Goal: Task Accomplishment & Management: Use online tool/utility

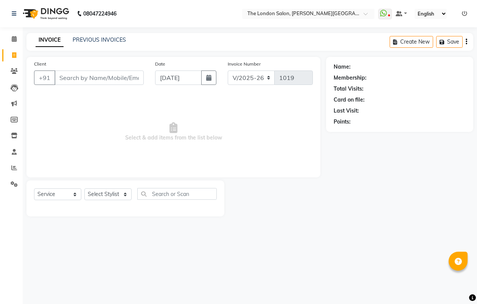
select select "4682"
select select "service"
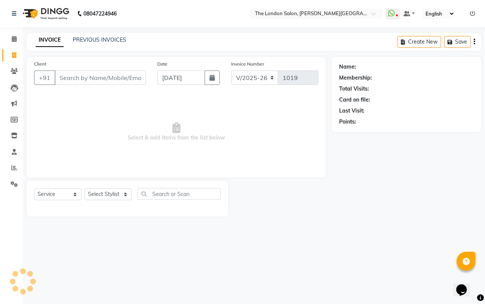
click at [78, 76] on input "Client" at bounding box center [100, 77] width 91 height 14
click at [103, 81] on input "[PERSON_NAME]" at bounding box center [81, 77] width 53 height 14
click at [94, 78] on input "[PERSON_NAME]" at bounding box center [81, 77] width 53 height 14
type input "v"
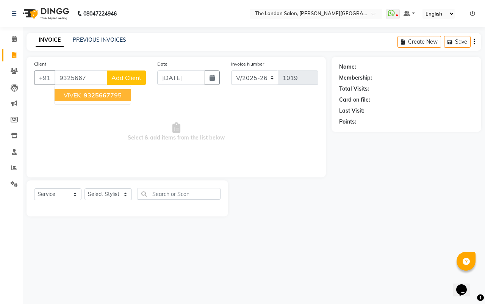
click at [108, 98] on span "9325667" at bounding box center [97, 95] width 27 height 8
type input "9325667795"
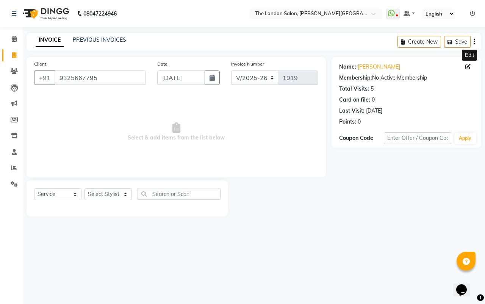
click at [468, 66] on icon at bounding box center [467, 66] width 5 height 5
select select "[DEMOGRAPHIC_DATA]"
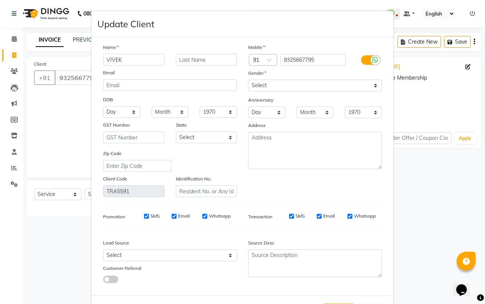
click at [145, 62] on input "VIVEK" at bounding box center [133, 60] width 61 height 12
type input "[PERSON_NAME]"
click at [263, 82] on select "Select [DEMOGRAPHIC_DATA] [DEMOGRAPHIC_DATA] Other Prefer Not To Say" at bounding box center [315, 86] width 134 height 12
click at [248, 80] on select "Select [DEMOGRAPHIC_DATA] [DEMOGRAPHIC_DATA] Other Prefer Not To Say" at bounding box center [315, 86] width 134 height 12
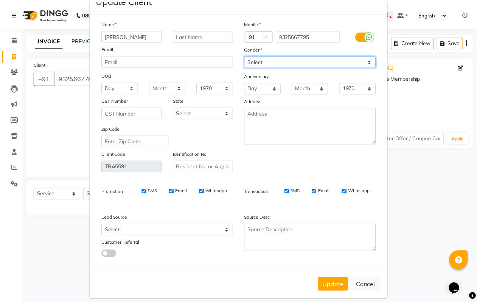
scroll to position [32, 0]
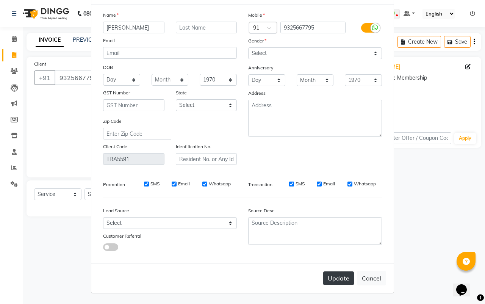
click at [331, 283] on button "Update" at bounding box center [338, 278] width 31 height 14
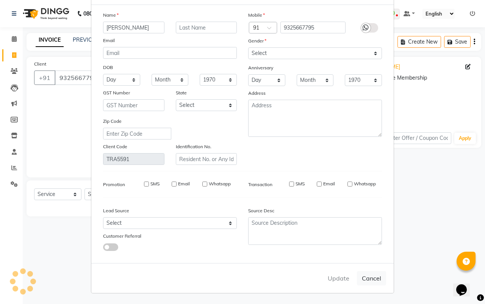
select select
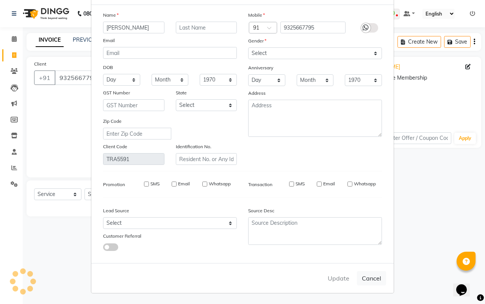
select select
checkbox input "false"
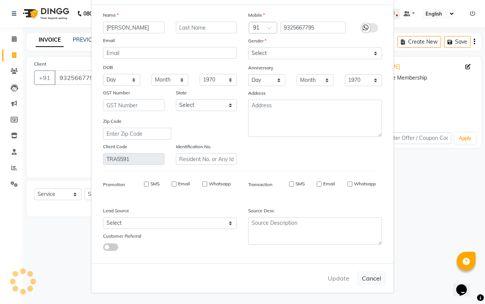
checkbox input "false"
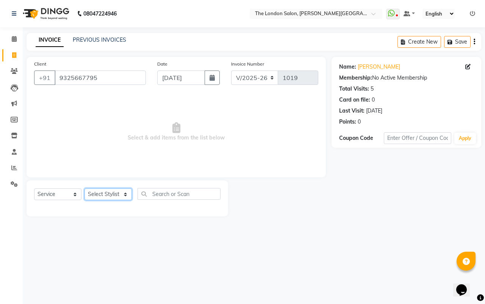
click at [106, 193] on select "Select Stylist Abhay dakaha [PERSON_NAME] Akash [PERSON_NAME] [PERSON_NAME] [PE…" at bounding box center [107, 194] width 47 height 12
select select "44005"
click at [84, 188] on select "Select Stylist Abhay dakaha [PERSON_NAME] Akash [PERSON_NAME] [PERSON_NAME] [PE…" at bounding box center [107, 194] width 47 height 12
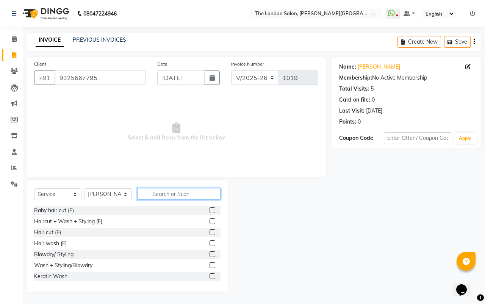
click at [166, 195] on input "text" at bounding box center [178, 194] width 83 height 12
type input "cut"
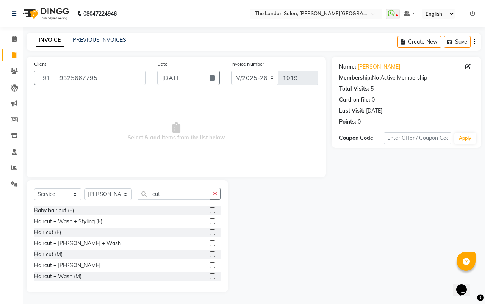
click at [209, 253] on label at bounding box center [212, 254] width 6 height 6
click at [209, 253] on input "checkbox" at bounding box center [211, 254] width 5 height 5
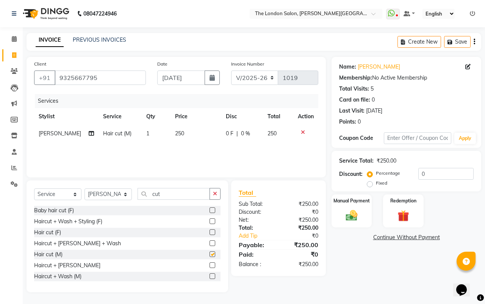
checkbox input "false"
click at [183, 139] on td "250" at bounding box center [195, 133] width 50 height 17
select select "44005"
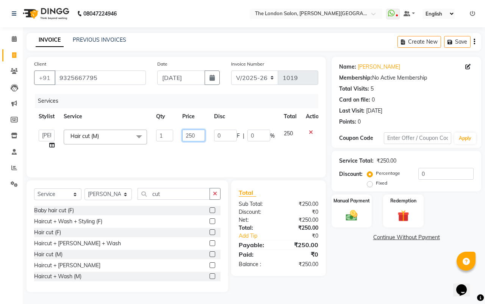
click at [198, 134] on input "250" at bounding box center [193, 136] width 23 height 12
type input "200"
click at [417, 279] on div "Name: [PERSON_NAME] Membership: No Active Membership Total Visits: 5 Card on fi…" at bounding box center [408, 174] width 155 height 235
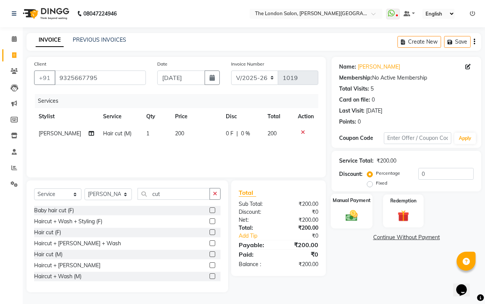
click at [345, 204] on div "Manual Payment" at bounding box center [352, 210] width 42 height 35
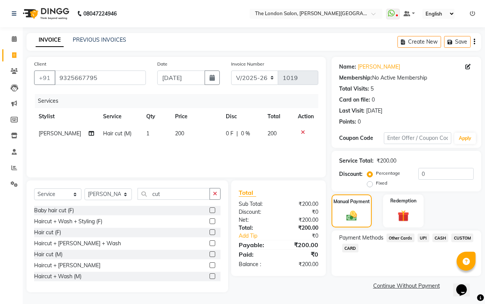
click at [420, 238] on span "UPI" at bounding box center [423, 237] width 12 height 9
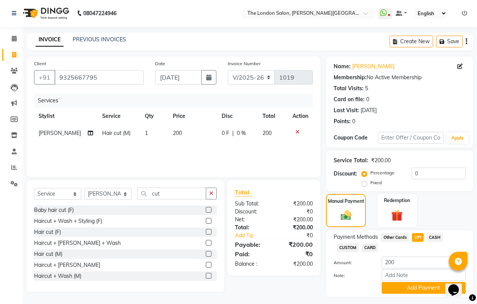
scroll to position [20, 0]
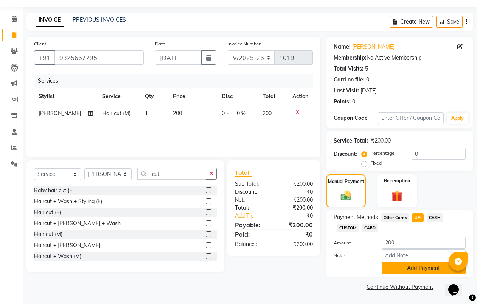
click at [415, 266] on button "Add Payment" at bounding box center [424, 268] width 84 height 12
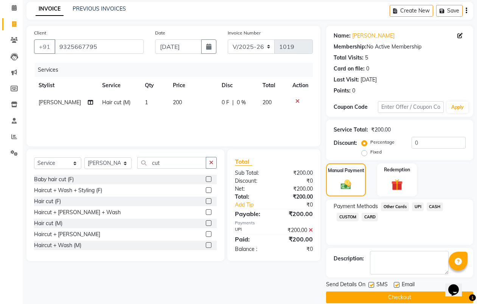
scroll to position [42, 0]
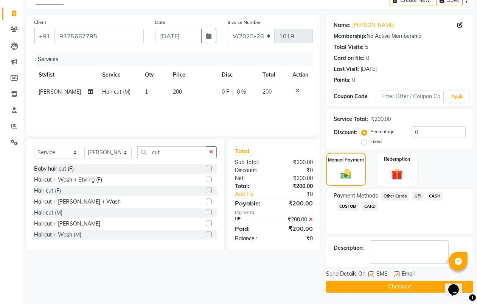
click at [412, 289] on button "Checkout" at bounding box center [399, 287] width 147 height 12
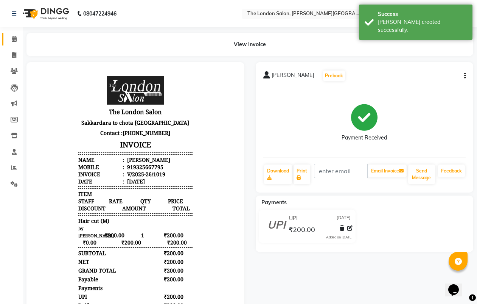
click at [6, 41] on link "Calendar" at bounding box center [11, 39] width 18 height 12
click at [11, 41] on span at bounding box center [14, 39] width 13 height 9
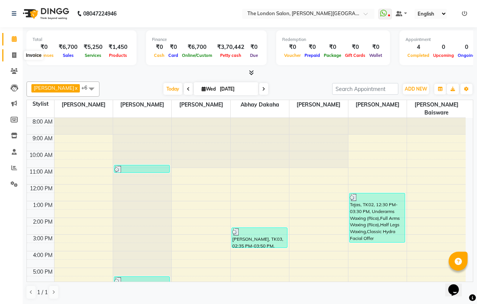
click at [12, 56] on icon at bounding box center [14, 55] width 4 height 6
select select "service"
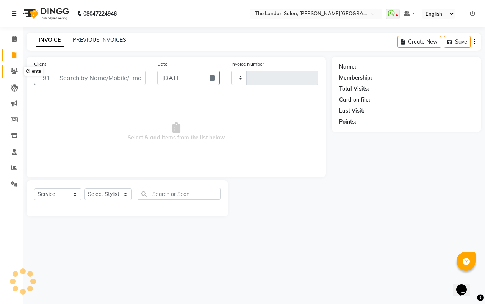
type input "1020"
click at [9, 70] on span at bounding box center [14, 71] width 13 height 9
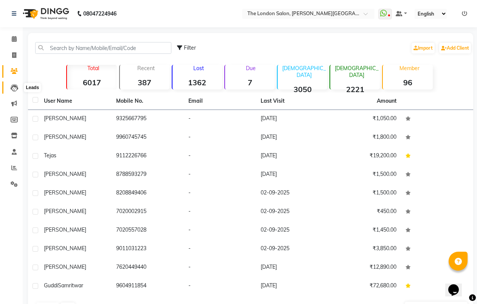
click at [9, 86] on span at bounding box center [14, 87] width 13 height 9
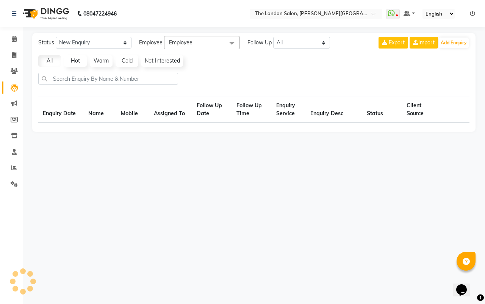
select select "10"
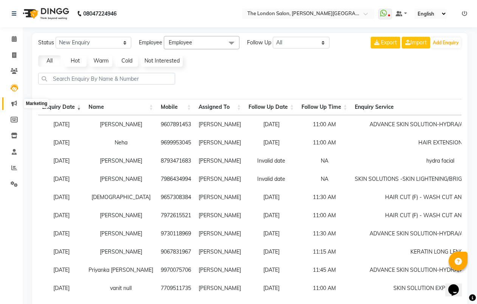
click at [13, 103] on icon at bounding box center [14, 103] width 6 height 6
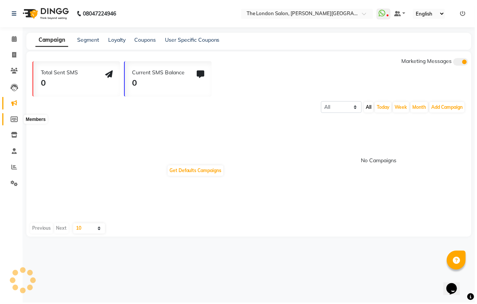
click at [13, 117] on icon at bounding box center [14, 120] width 7 height 6
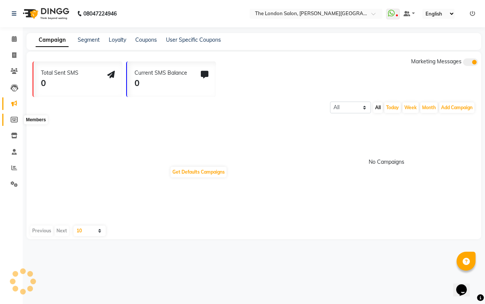
select select
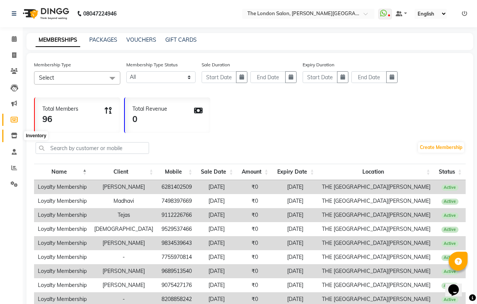
click at [10, 131] on span at bounding box center [14, 135] width 13 height 9
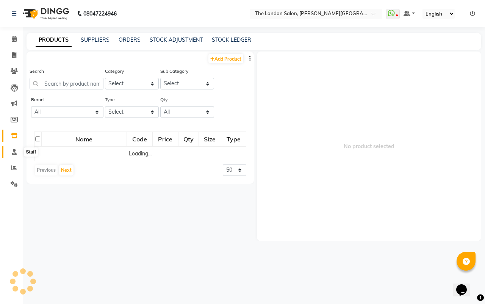
click at [16, 150] on icon at bounding box center [14, 152] width 5 height 6
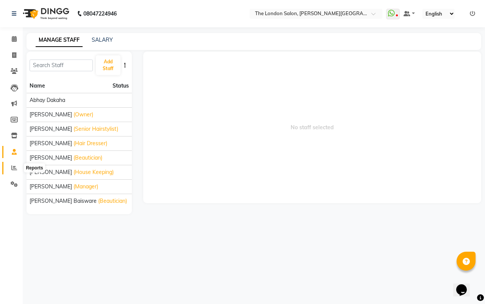
click at [14, 169] on icon at bounding box center [14, 168] width 6 height 6
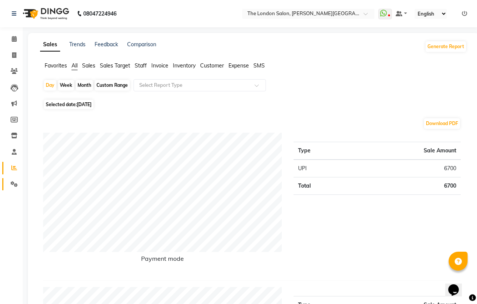
click at [13, 178] on link "Settings" at bounding box center [11, 184] width 18 height 12
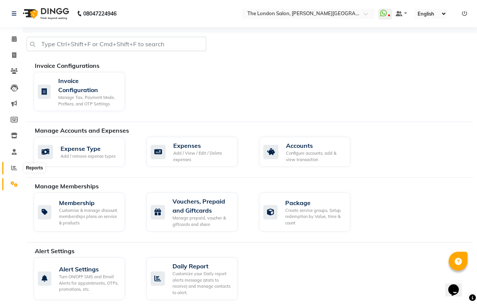
click at [11, 169] on icon at bounding box center [14, 168] width 6 height 6
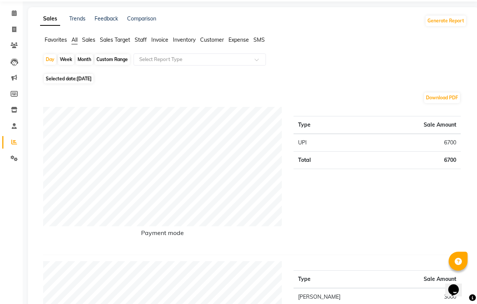
scroll to position [47, 0]
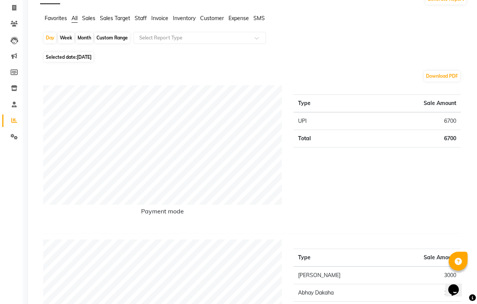
click at [89, 39] on div "Month" at bounding box center [84, 38] width 17 height 11
select select "9"
select select "2025"
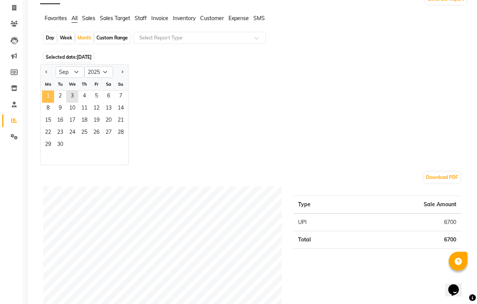
click at [46, 92] on span "1" at bounding box center [48, 96] width 12 height 12
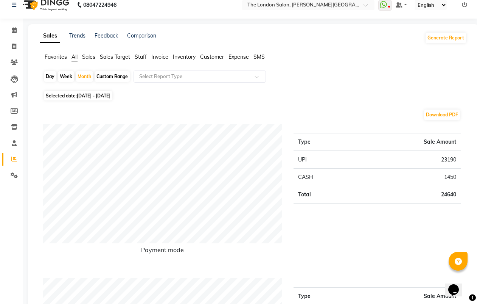
scroll to position [0, 0]
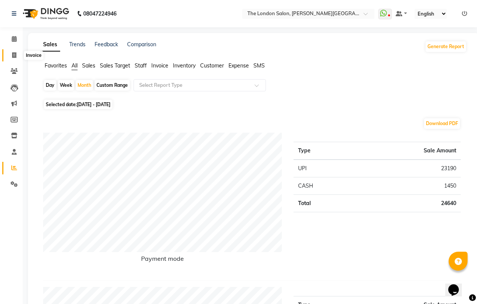
click at [13, 58] on span at bounding box center [14, 55] width 13 height 9
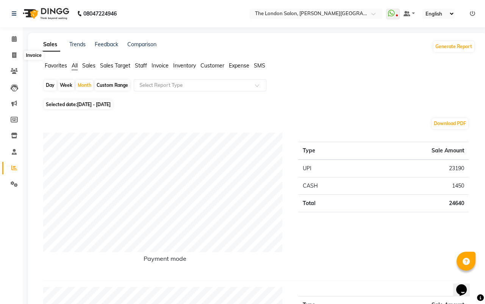
select select "4682"
select select "service"
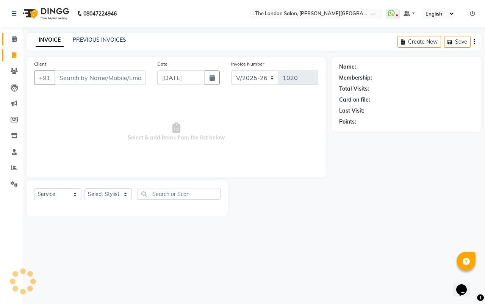
click at [12, 44] on link "Calendar" at bounding box center [11, 39] width 18 height 12
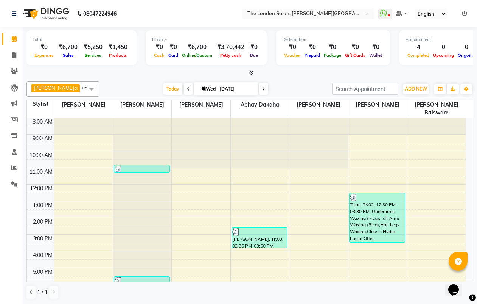
click at [184, 296] on div "1 / 1" at bounding box center [250, 292] width 447 height 14
